Goal: Transaction & Acquisition: Download file/media

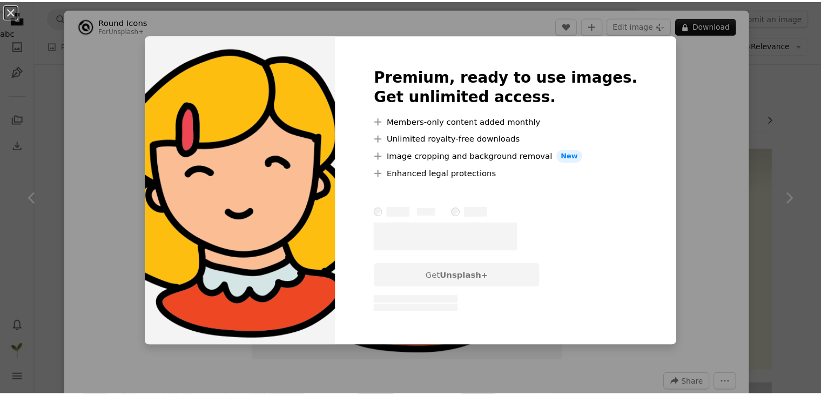
scroll to position [486, 0]
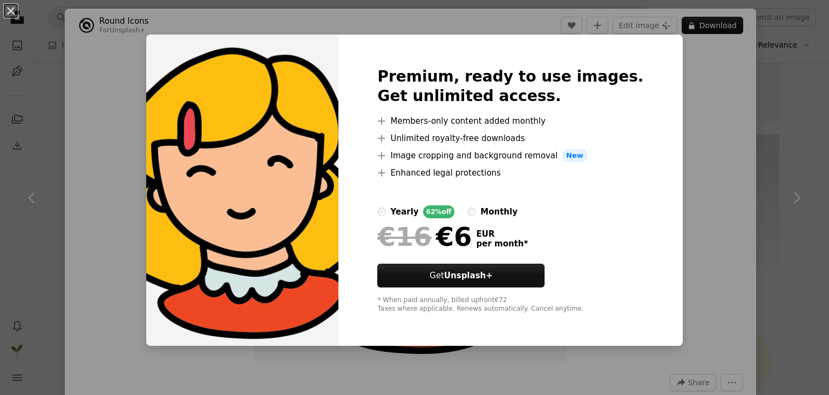
click at [689, 131] on div "An X shape Premium, ready to use images. Get unlimited access. A plus sign Memb…" at bounding box center [414, 197] width 829 height 395
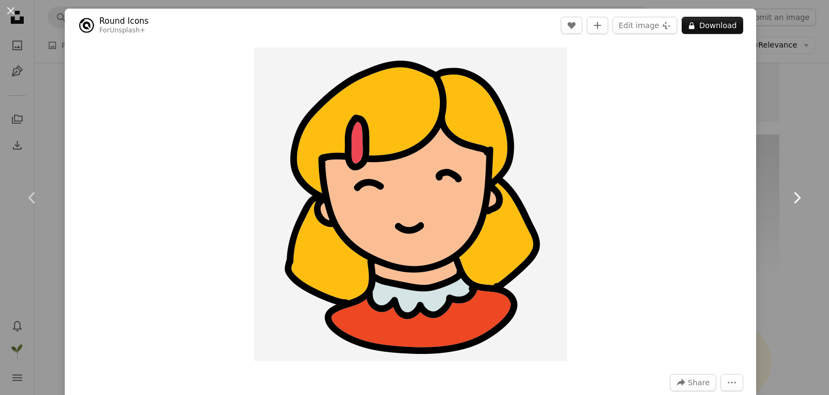
click at [806, 148] on link "Chevron right" at bounding box center [797, 198] width 65 height 104
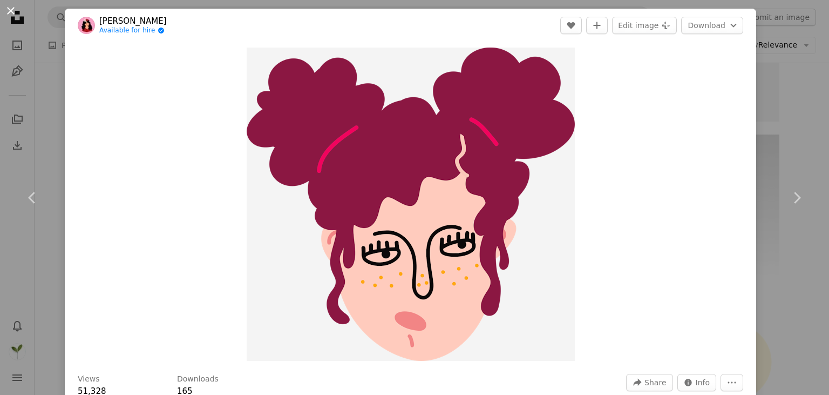
click at [9, 8] on button "An X shape" at bounding box center [10, 10] width 13 height 13
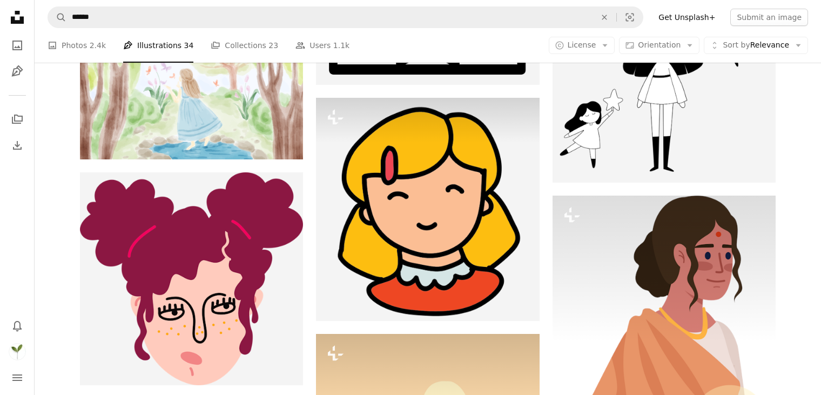
scroll to position [857, 0]
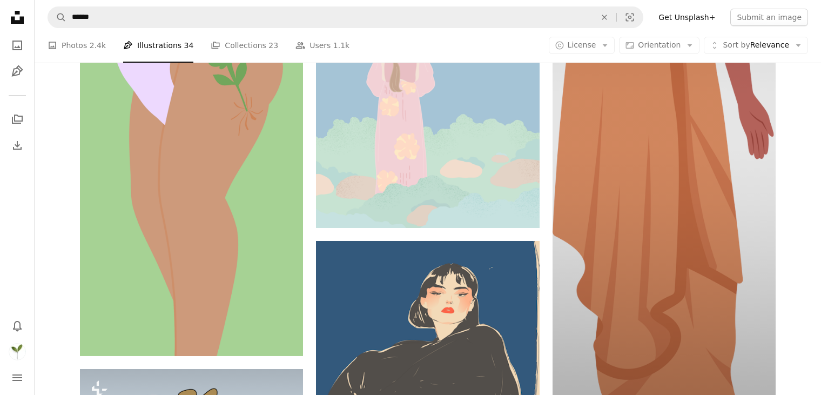
click at [647, 240] on img at bounding box center [663, 129] width 223 height 733
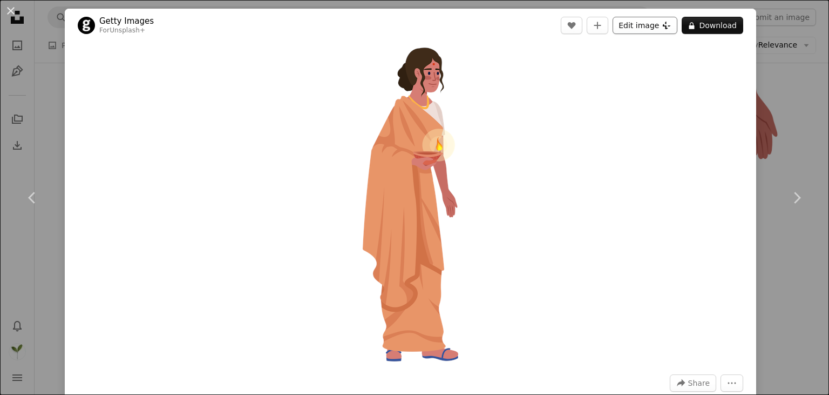
click at [613, 26] on button "Edit image Plus sign for Unsplash+" at bounding box center [645, 25] width 65 height 17
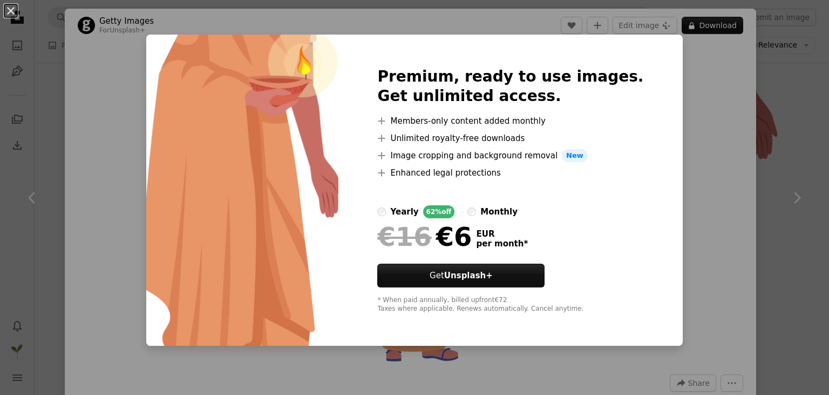
click at [746, 187] on div "An X shape Premium, ready to use images. Get unlimited access. A plus sign Memb…" at bounding box center [414, 197] width 829 height 395
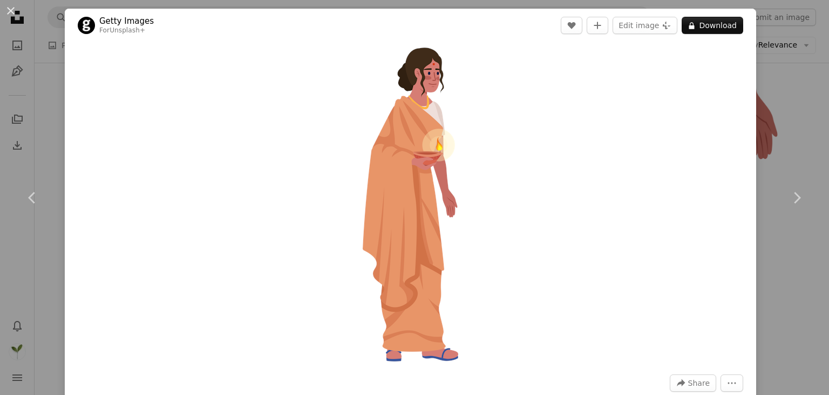
drag, startPoint x: 438, startPoint y: 174, endPoint x: 585, endPoint y: 171, distance: 146.4
click at [585, 171] on div "Zoom in" at bounding box center [411, 204] width 692 height 324
click at [795, 134] on div "An X shape Chevron left Chevron right Getty Images For Unsplash+ A heart A plus…" at bounding box center [414, 197] width 829 height 395
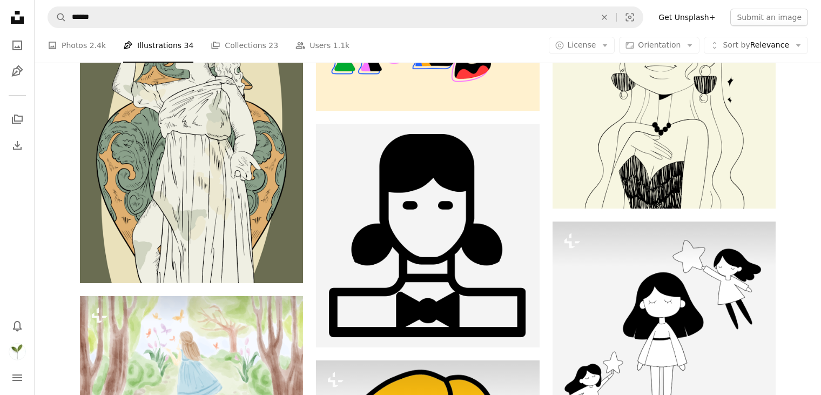
scroll to position [29, 0]
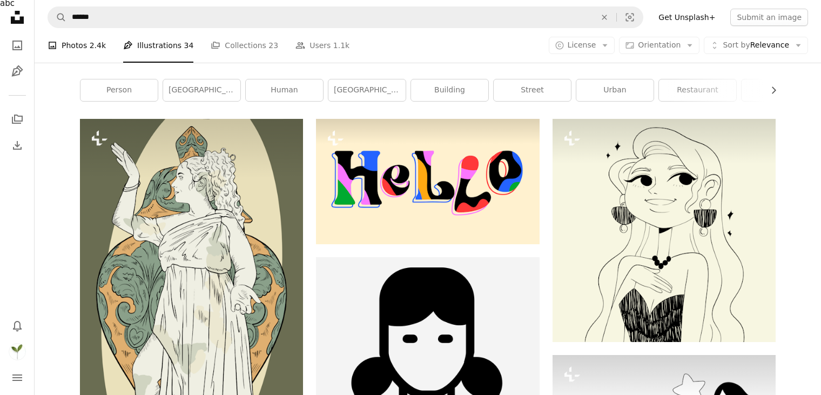
click at [84, 50] on link "A photo Photos 2.4k" at bounding box center [77, 45] width 58 height 35
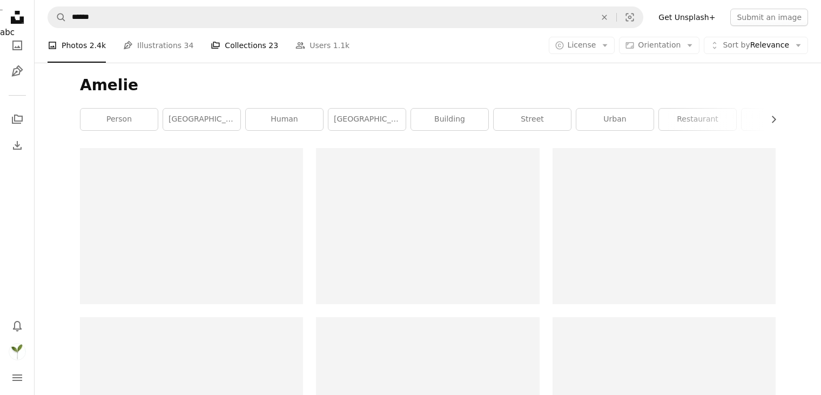
click at [229, 51] on link "A stack of folders Collections 23" at bounding box center [244, 45] width 67 height 35
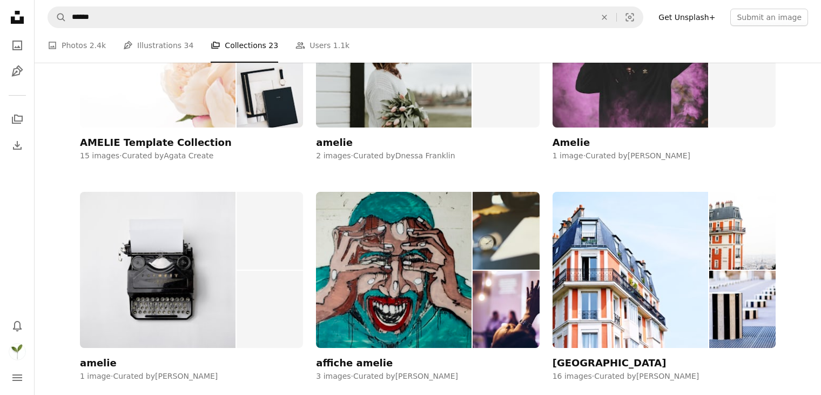
scroll to position [805, 0]
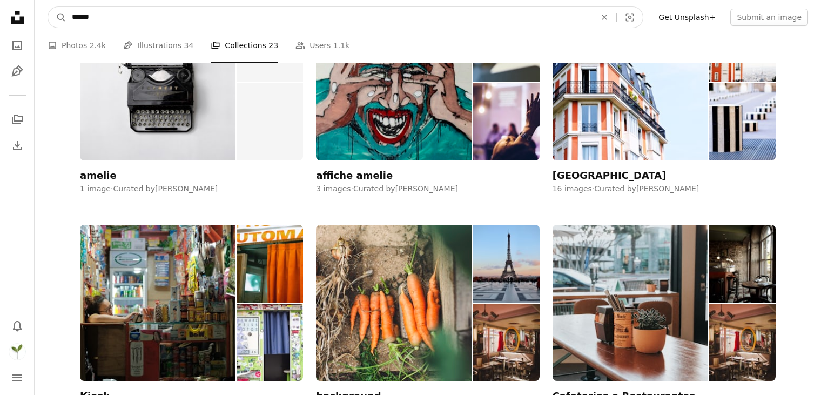
click at [89, 12] on input "******" at bounding box center [329, 17] width 526 height 21
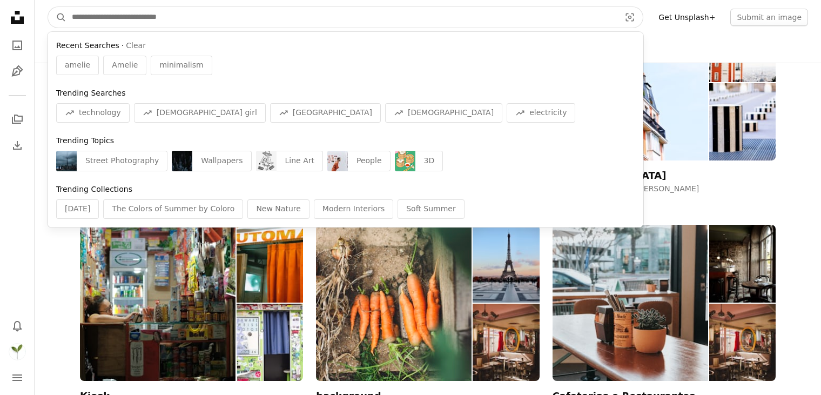
click at [129, 47] on button "Clear" at bounding box center [136, 45] width 20 height 11
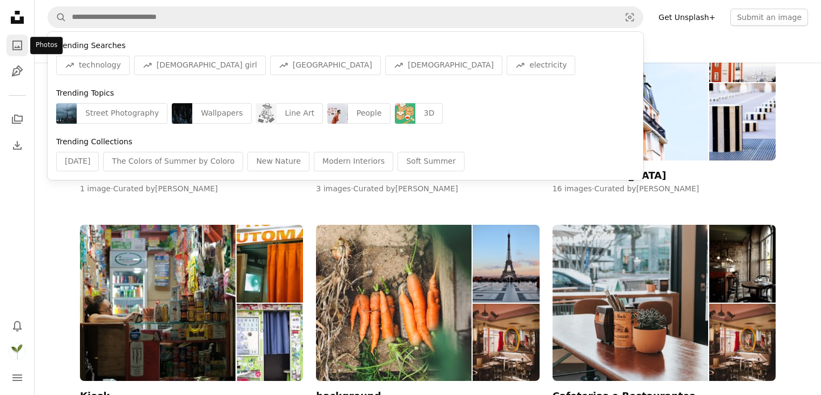
click at [15, 46] on icon "A photo" at bounding box center [17, 45] width 13 height 13
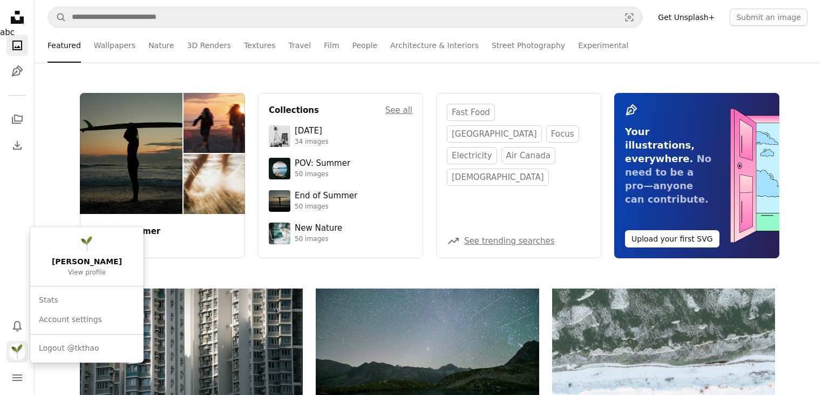
click at [15, 354] on img "Profile" at bounding box center [17, 351] width 17 height 17
click at [113, 251] on link "[PERSON_NAME] View profile" at bounding box center [87, 256] width 105 height 51
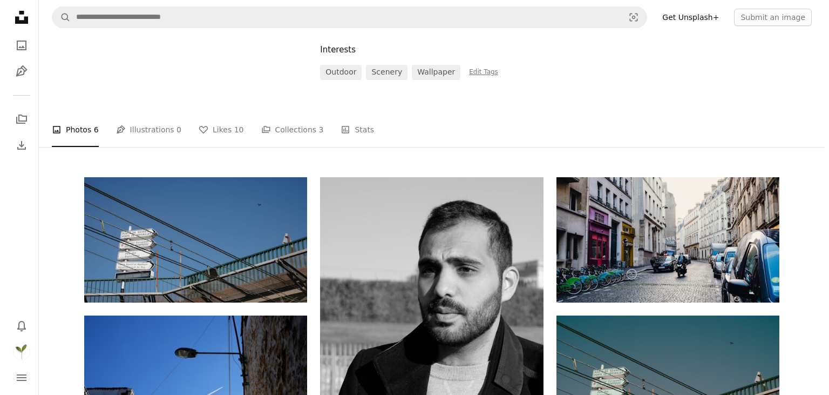
scroll to position [162, 0]
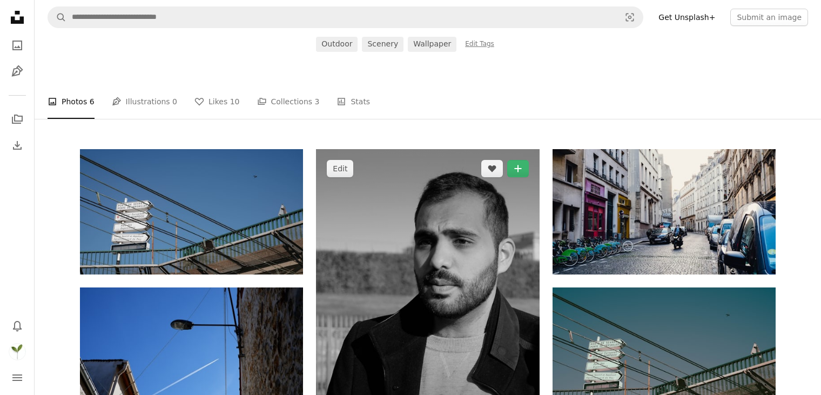
click at [445, 200] on img at bounding box center [427, 293] width 223 height 289
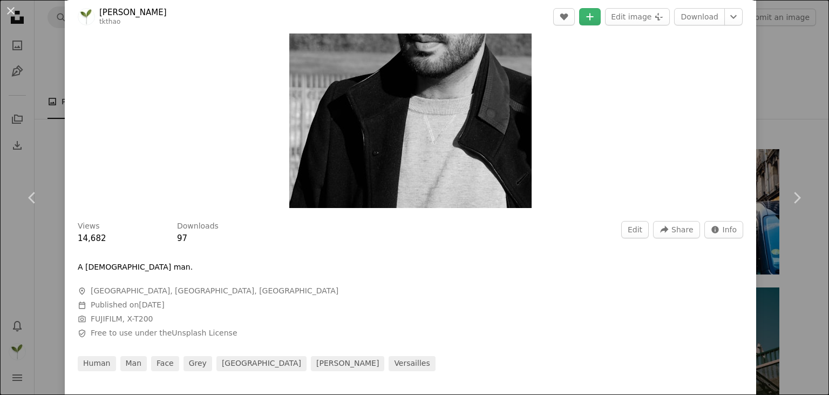
scroll to position [216, 0]
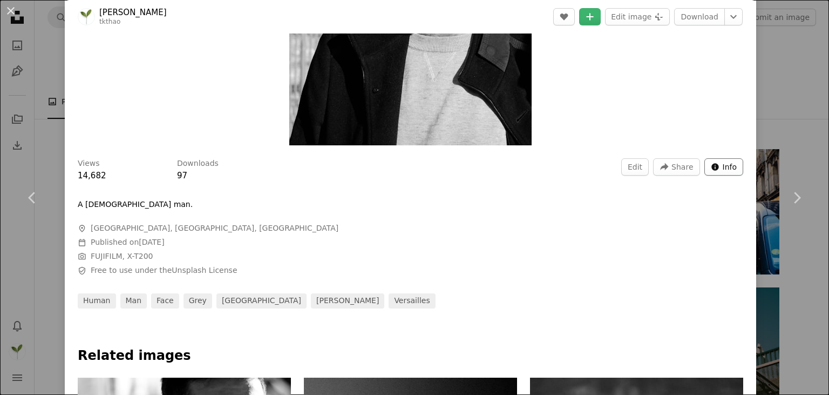
click at [723, 167] on span "Info" at bounding box center [730, 167] width 15 height 16
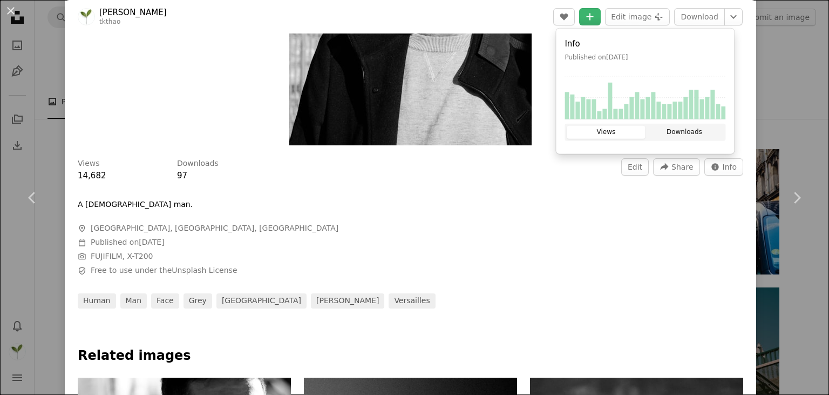
click at [685, 127] on button "Downloads" at bounding box center [684, 132] width 78 height 13
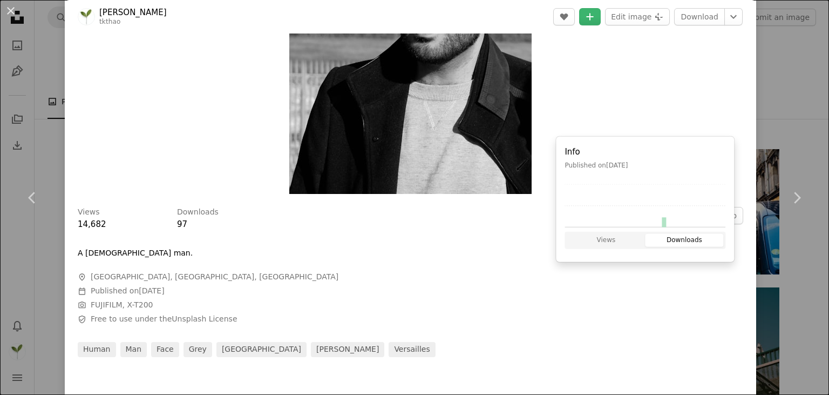
scroll to position [108, 0]
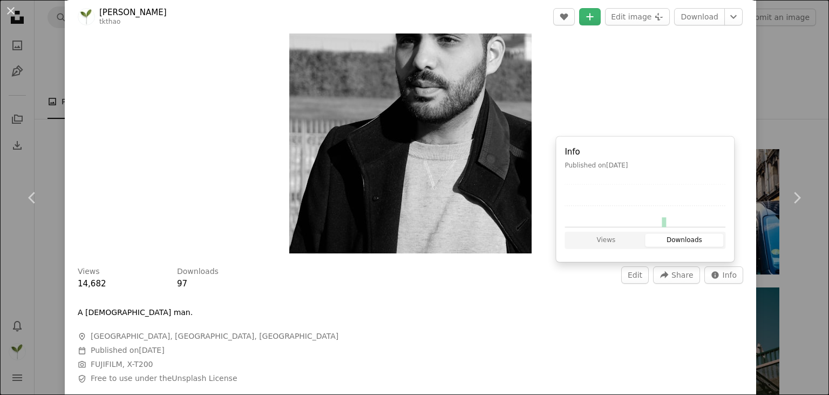
click at [680, 92] on div "Zoom in" at bounding box center [411, 96] width 692 height 324
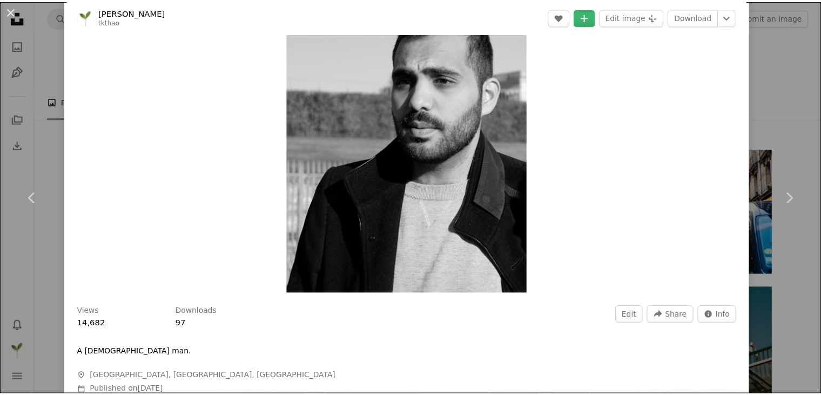
scroll to position [0, 0]
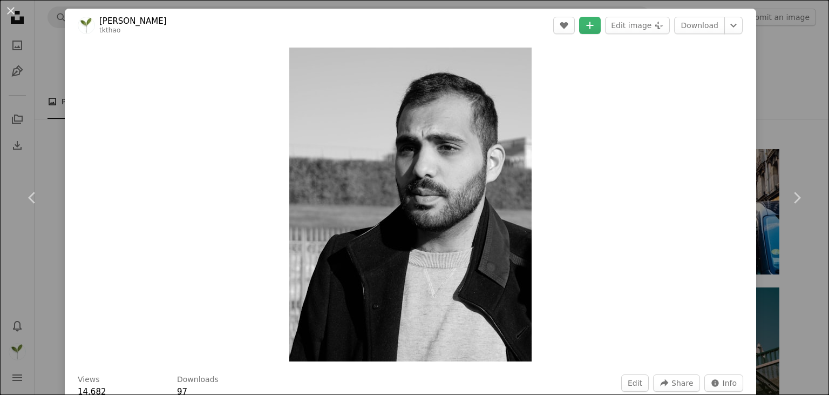
click at [776, 114] on div "An X shape Chevron left Chevron right [PERSON_NAME] tkthao Edit A heart A plus …" at bounding box center [414, 197] width 829 height 395
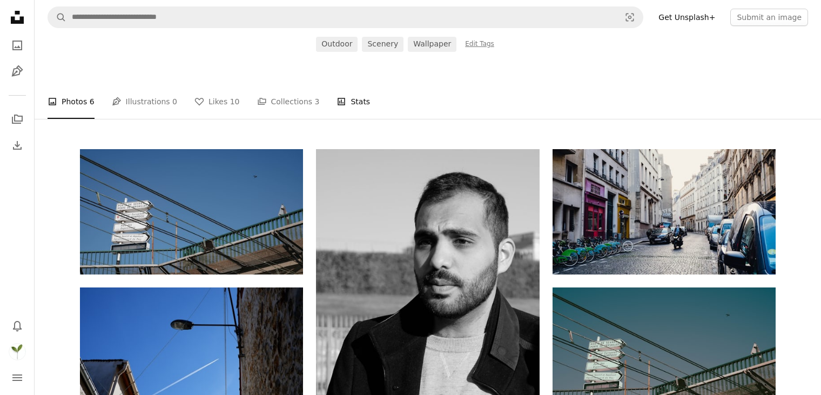
click at [338, 103] on link "Stats Stats" at bounding box center [352, 101] width 33 height 35
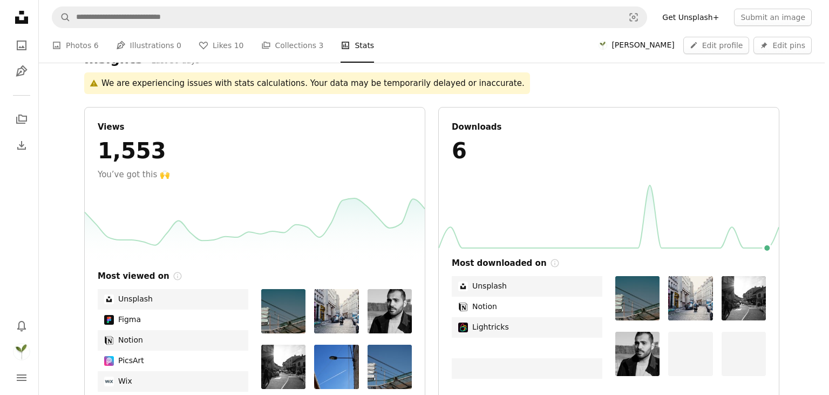
scroll to position [324, 0]
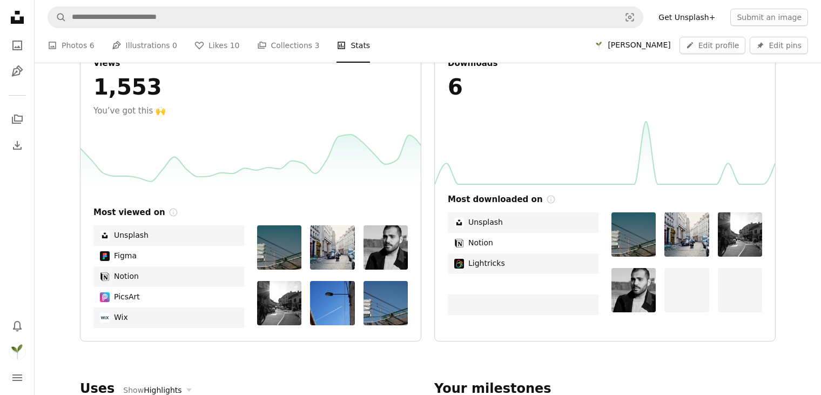
click at [635, 236] on img at bounding box center [633, 234] width 44 height 44
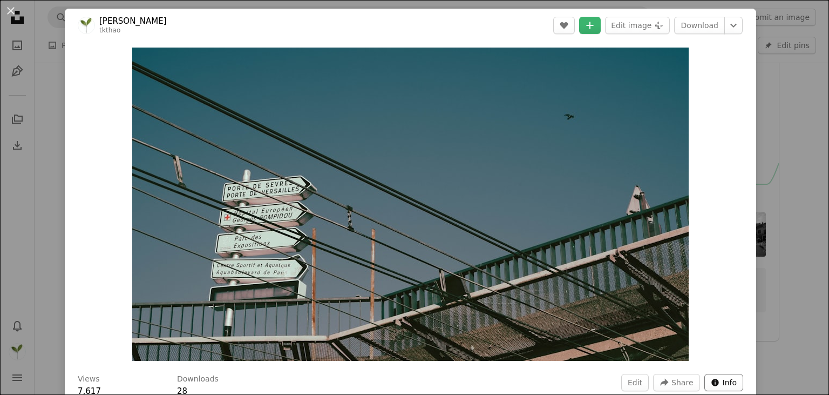
click at [723, 382] on span "Info" at bounding box center [730, 382] width 15 height 16
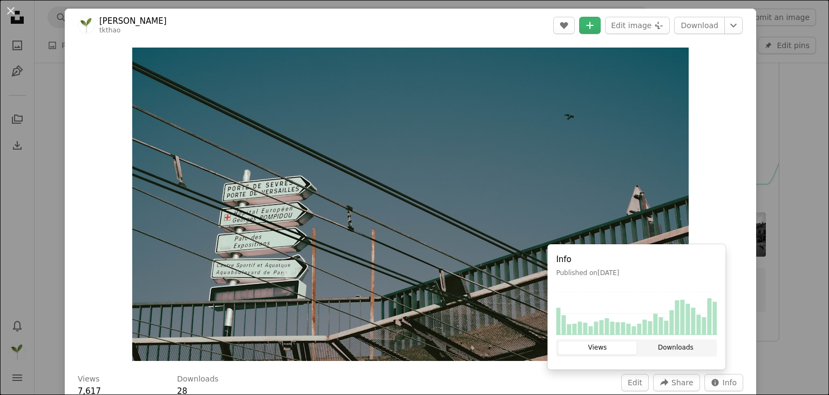
click at [661, 350] on button "Downloads" at bounding box center [676, 347] width 78 height 13
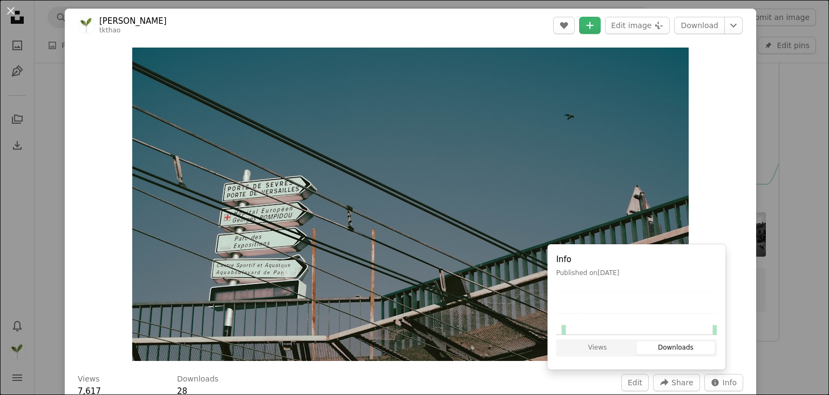
click at [716, 188] on div "Zoom in" at bounding box center [411, 204] width 692 height 324
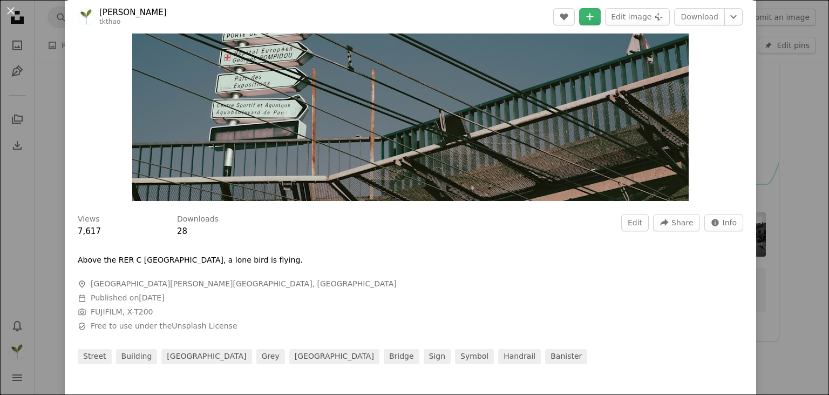
scroll to position [162, 0]
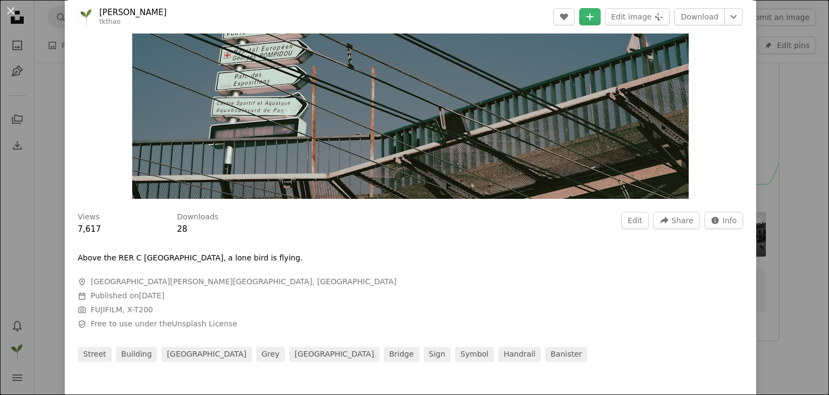
click at [772, 295] on div "An X shape [PERSON_NAME] tkthao Edit A heart A plus sign Edit image Plus sign f…" at bounding box center [414, 197] width 829 height 395
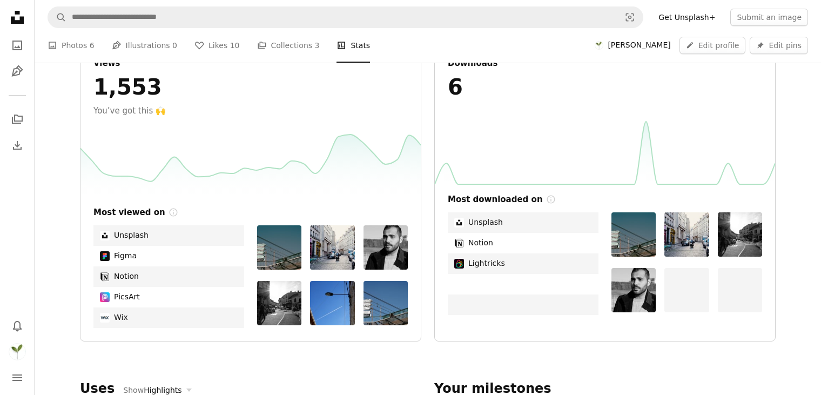
click at [701, 244] on img at bounding box center [686, 234] width 44 height 44
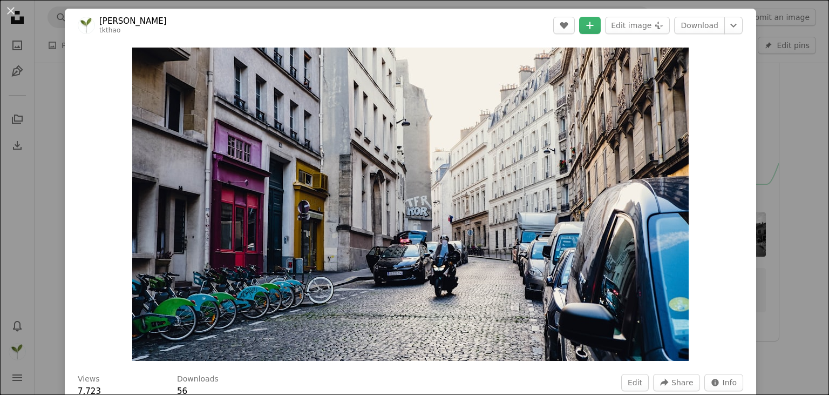
scroll to position [345, 0]
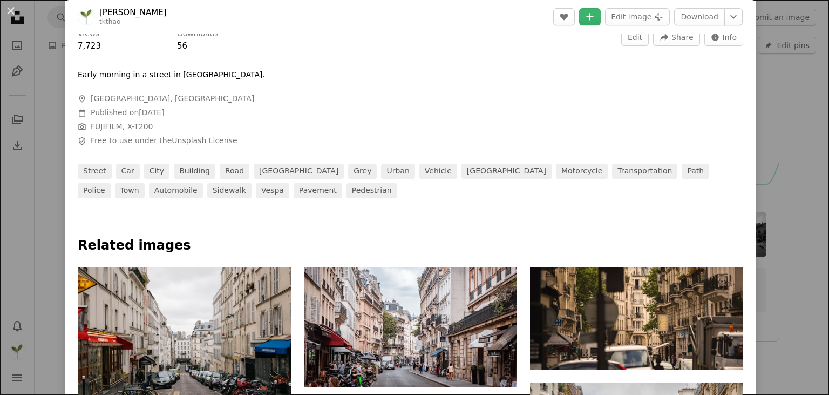
click at [756, 149] on div "An X shape [PERSON_NAME] tkthao Edit A heart A plus sign Edit image Plus sign f…" at bounding box center [414, 197] width 829 height 395
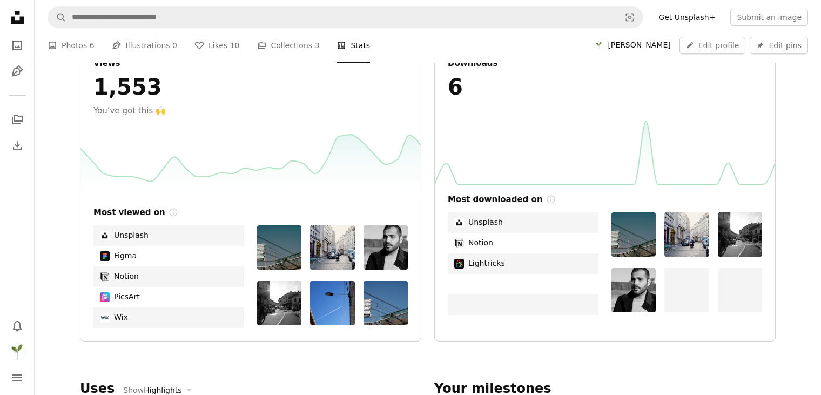
click at [728, 255] on img at bounding box center [740, 234] width 44 height 44
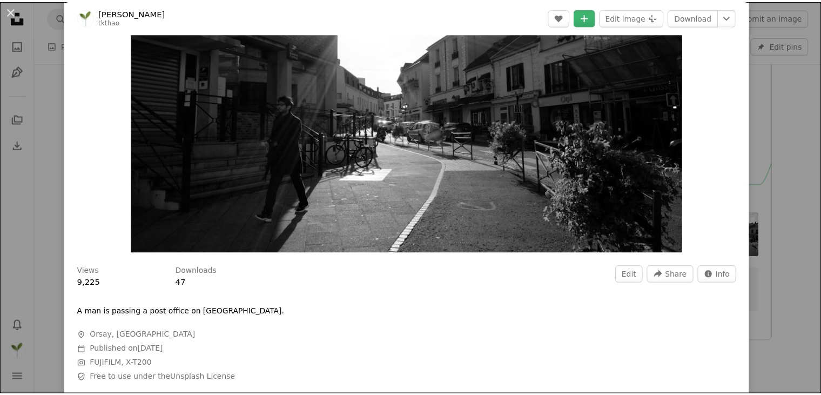
scroll to position [54, 0]
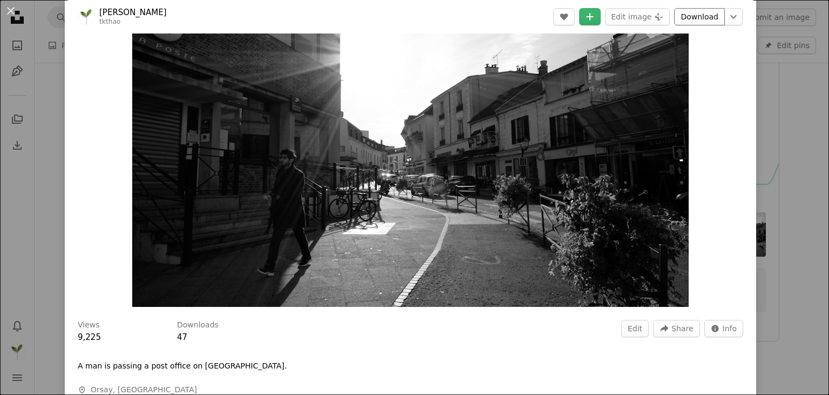
click at [702, 15] on link "Download" at bounding box center [699, 16] width 51 height 17
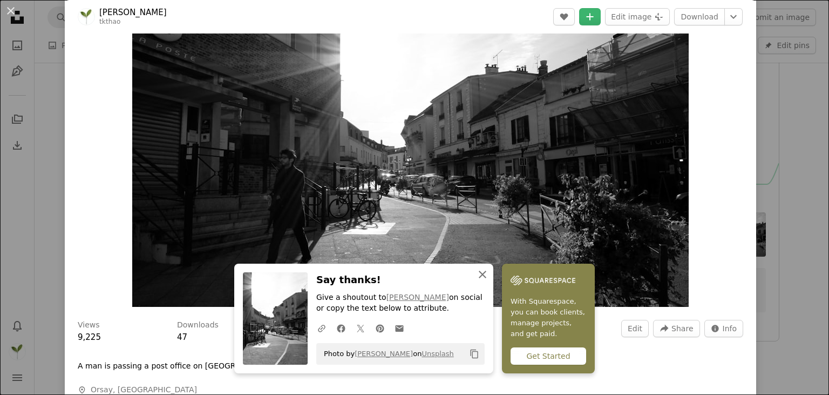
click at [489, 276] on icon "An X shape" at bounding box center [482, 274] width 13 height 13
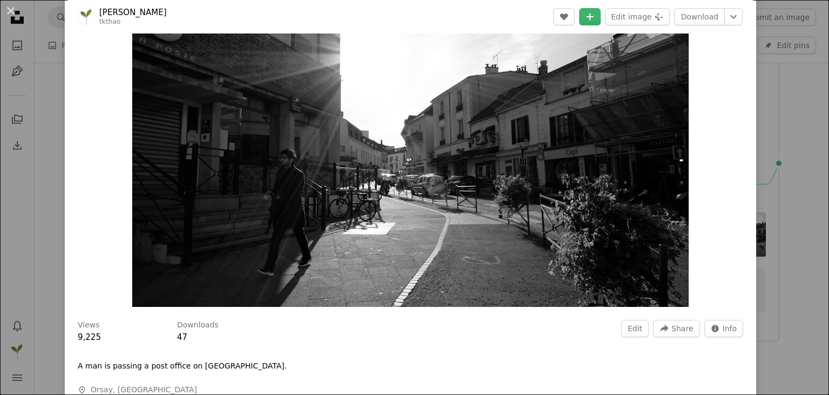
click at [775, 120] on div "An X shape [PERSON_NAME] tkthao Edit A heart A plus sign Edit image Plus sign f…" at bounding box center [414, 197] width 829 height 395
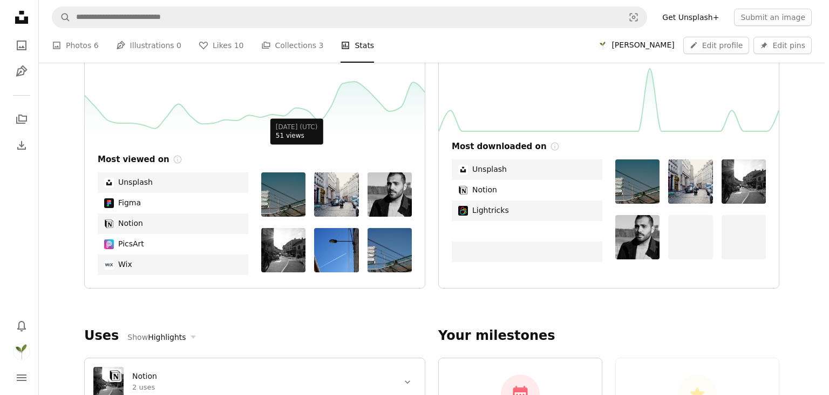
scroll to position [378, 0]
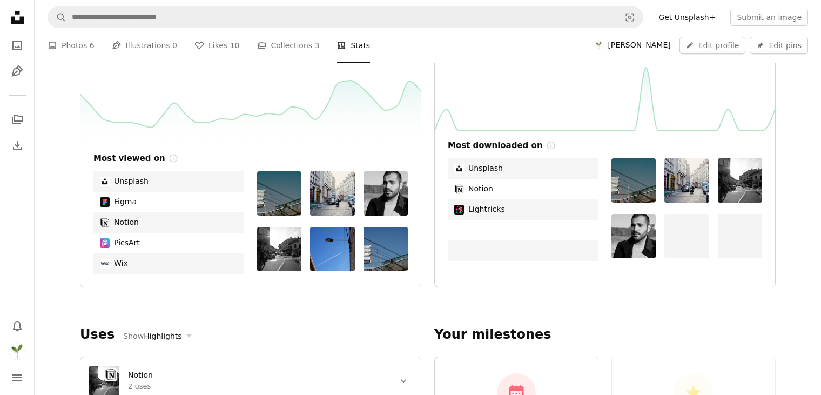
click at [332, 246] on img at bounding box center [332, 249] width 44 height 44
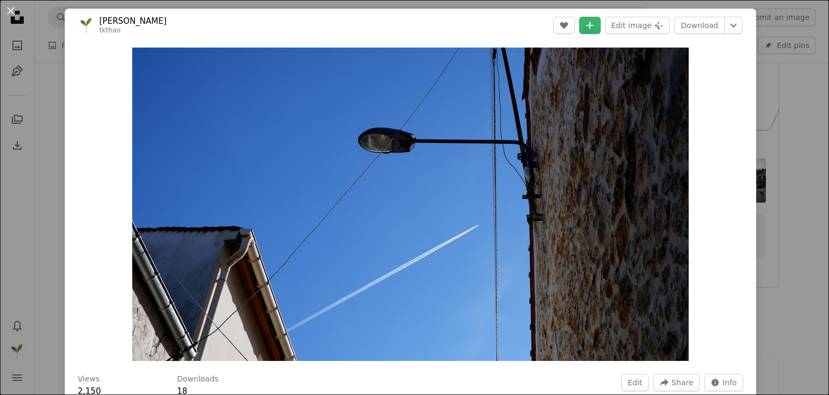
click at [778, 295] on div "An X shape [PERSON_NAME] tkthao Edit A heart A plus sign Edit image Plus sign f…" at bounding box center [414, 197] width 829 height 395
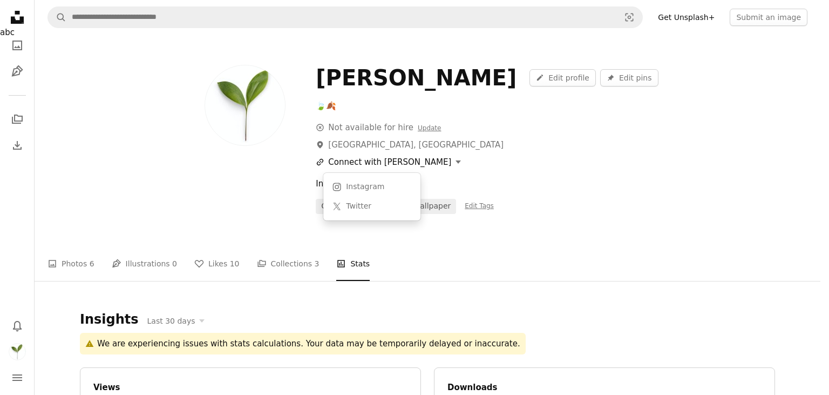
click at [417, 161] on button "A URL sharing icon (chains) Connect with [PERSON_NAME]" at bounding box center [388, 162] width 145 height 13
click at [354, 200] on link "X (formerly Twitter) icon Twitter" at bounding box center [372, 206] width 89 height 19
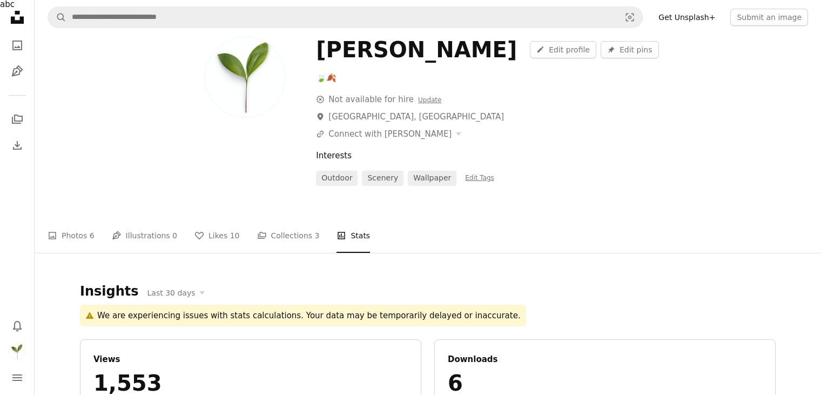
scroll to position [54, 0]
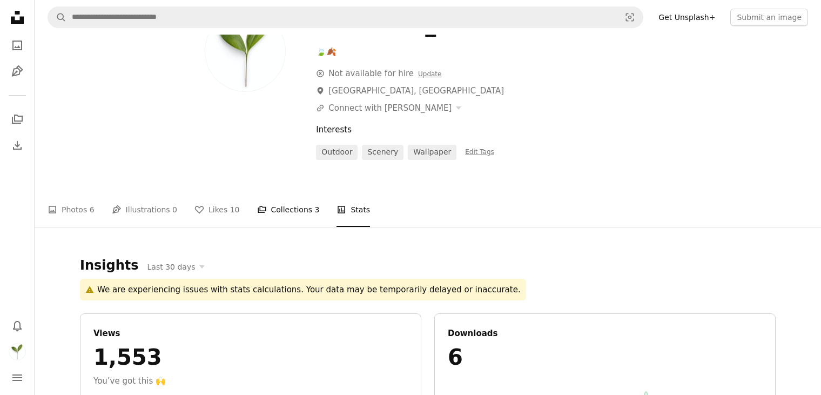
click at [287, 211] on link "A stack of folders Collections 3" at bounding box center [288, 209] width 63 height 35
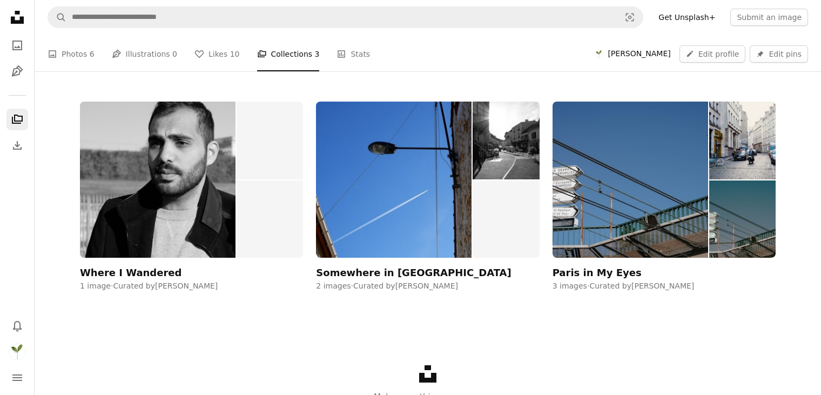
scroll to position [216, 0]
